Goal: Task Accomplishment & Management: Manage account settings

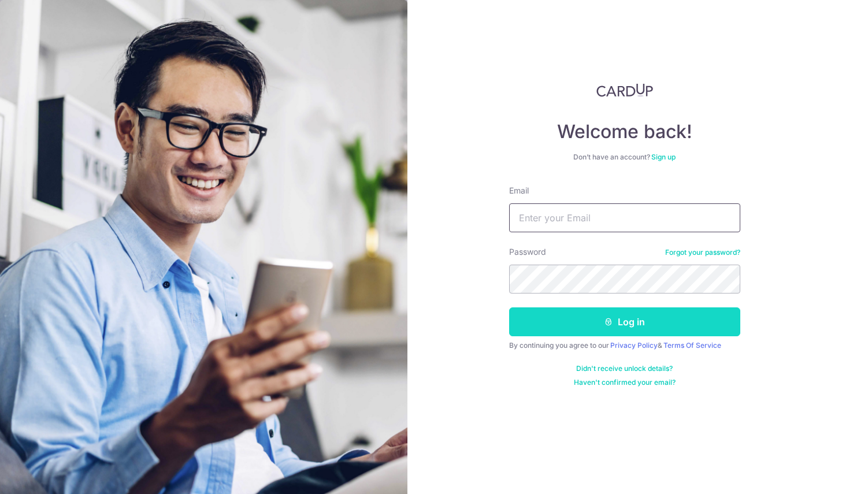
type input "[EMAIL_ADDRESS][DOMAIN_NAME]"
click at [603, 319] on button "Log in" at bounding box center [624, 322] width 231 height 29
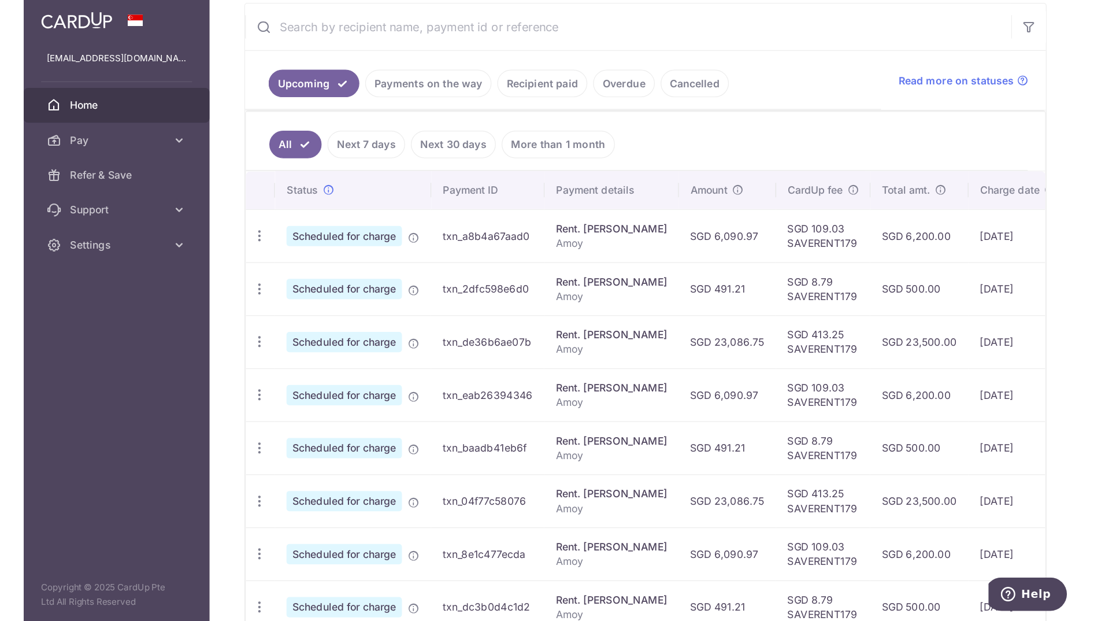
scroll to position [231, 0]
